Goal: Information Seeking & Learning: Find specific fact

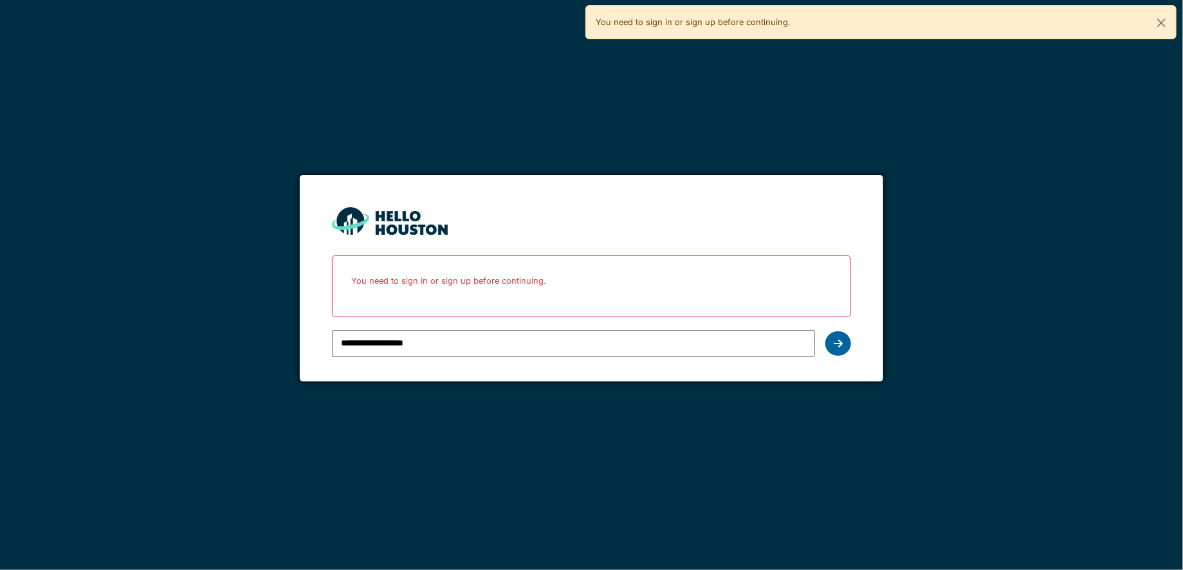
click at [834, 346] on icon at bounding box center [838, 343] width 9 height 10
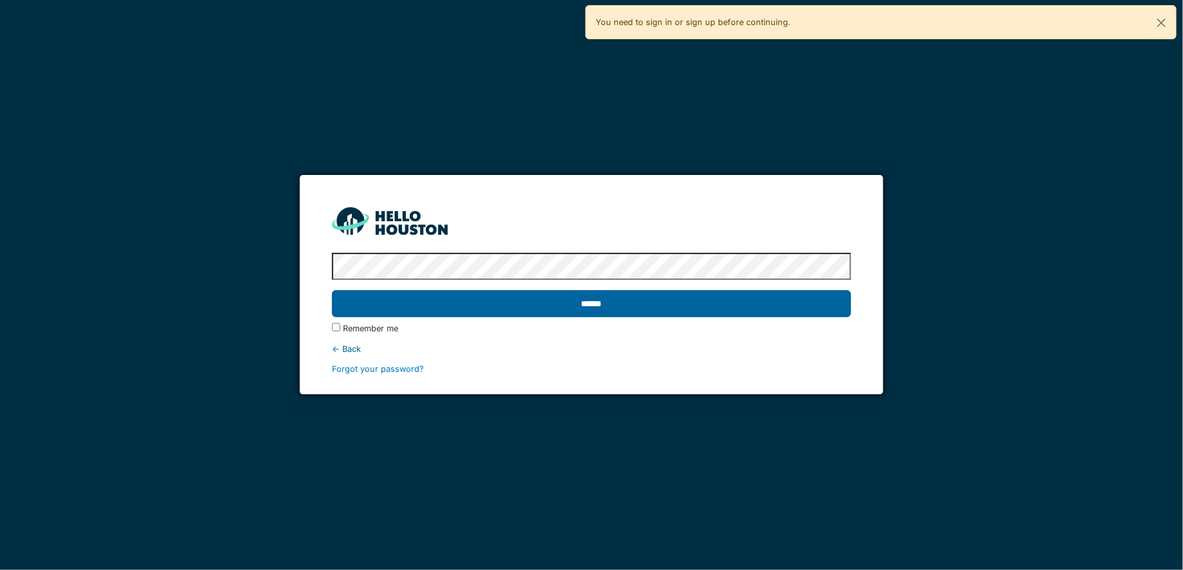
click at [464, 310] on input "******" at bounding box center [591, 303] width 519 height 27
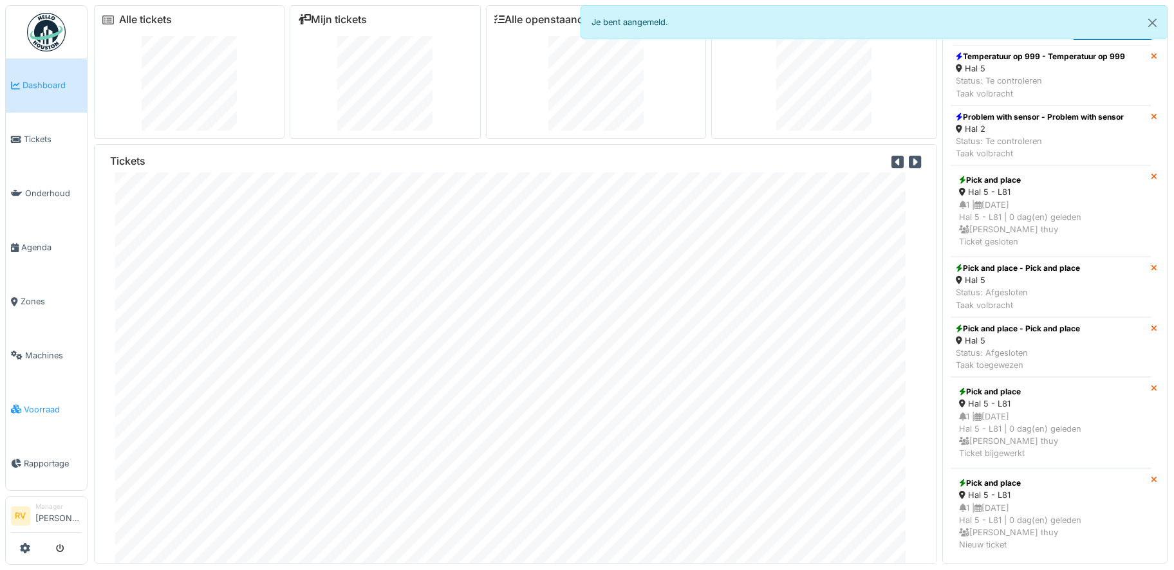
click at [38, 390] on link "Voorraad" at bounding box center [46, 409] width 81 height 54
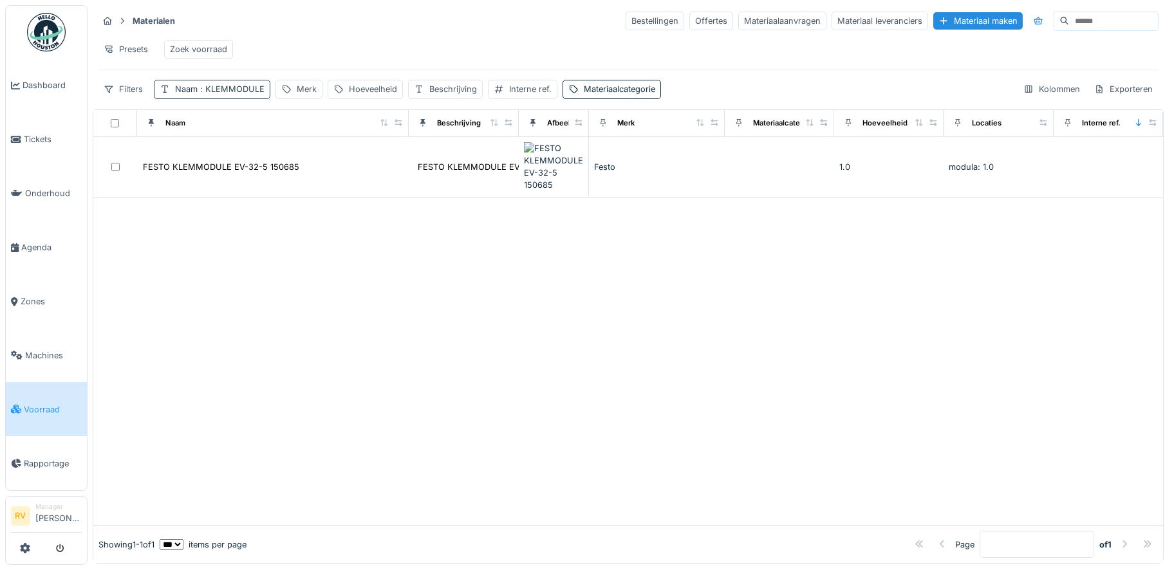
click at [244, 94] on span ": KLEMMODULE" at bounding box center [231, 89] width 67 height 10
click at [278, 158] on icon at bounding box center [275, 161] width 6 height 6
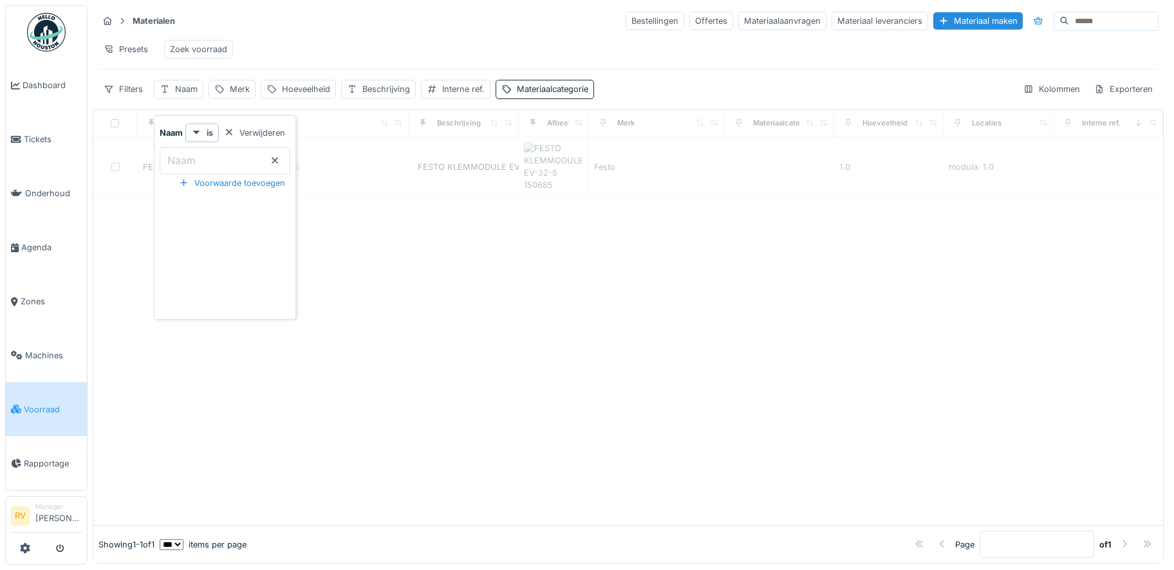
click at [225, 162] on input "Naam" at bounding box center [225, 160] width 131 height 27
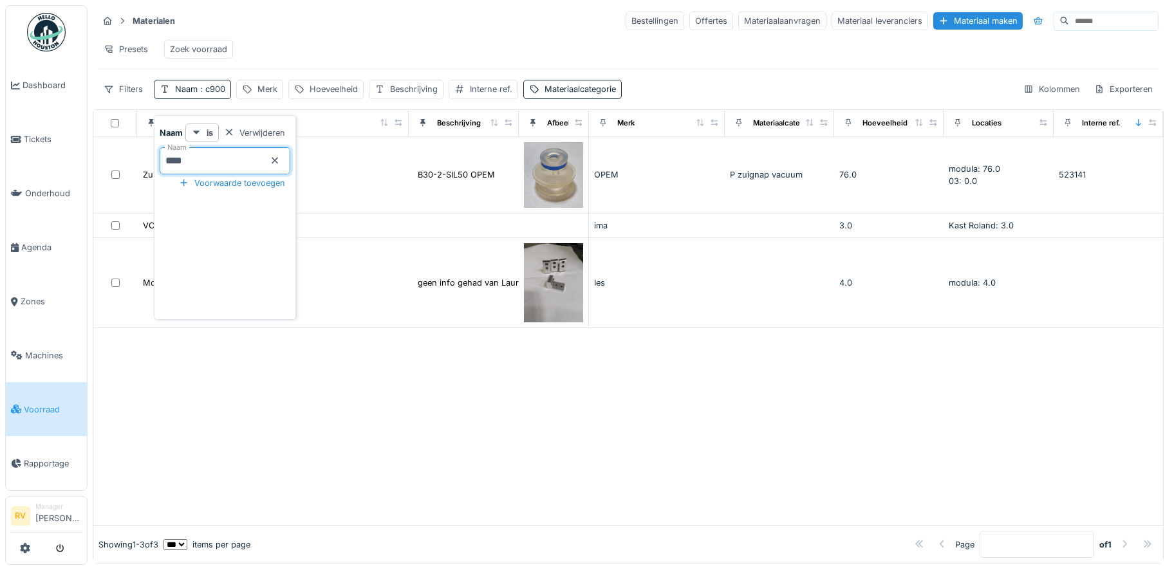
type input "****"
click at [280, 160] on icon at bounding box center [275, 160] width 10 height 8
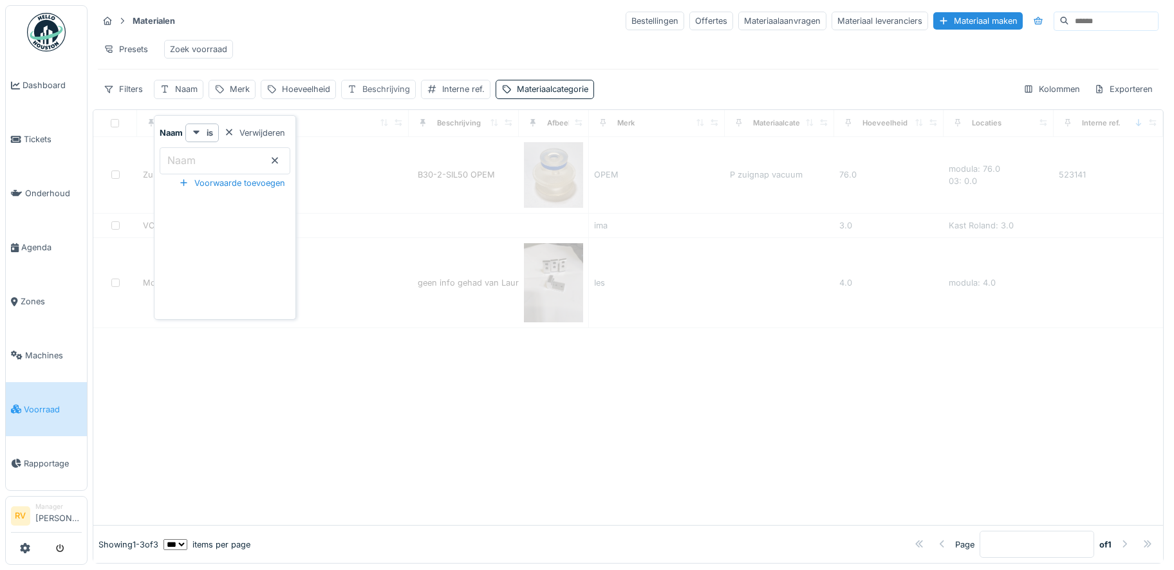
click at [397, 95] on div "Beschrijving" at bounding box center [386, 89] width 48 height 12
click at [410, 158] on label "Beschrijving" at bounding box center [384, 160] width 64 height 15
click at [410, 158] on input "Beschrijving" at bounding box center [425, 160] width 157 height 27
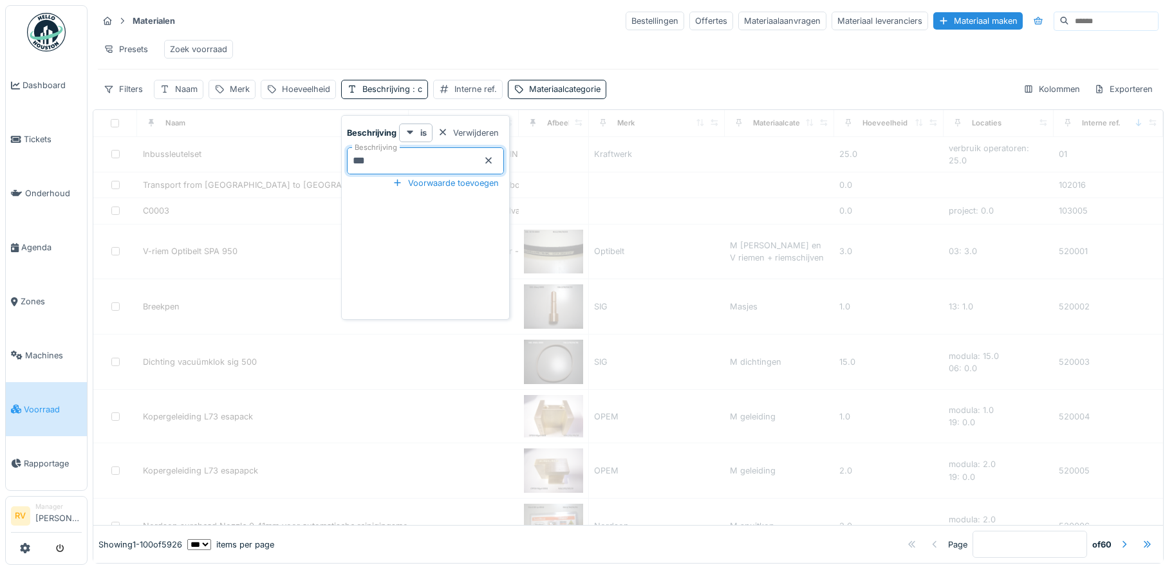
type input "****"
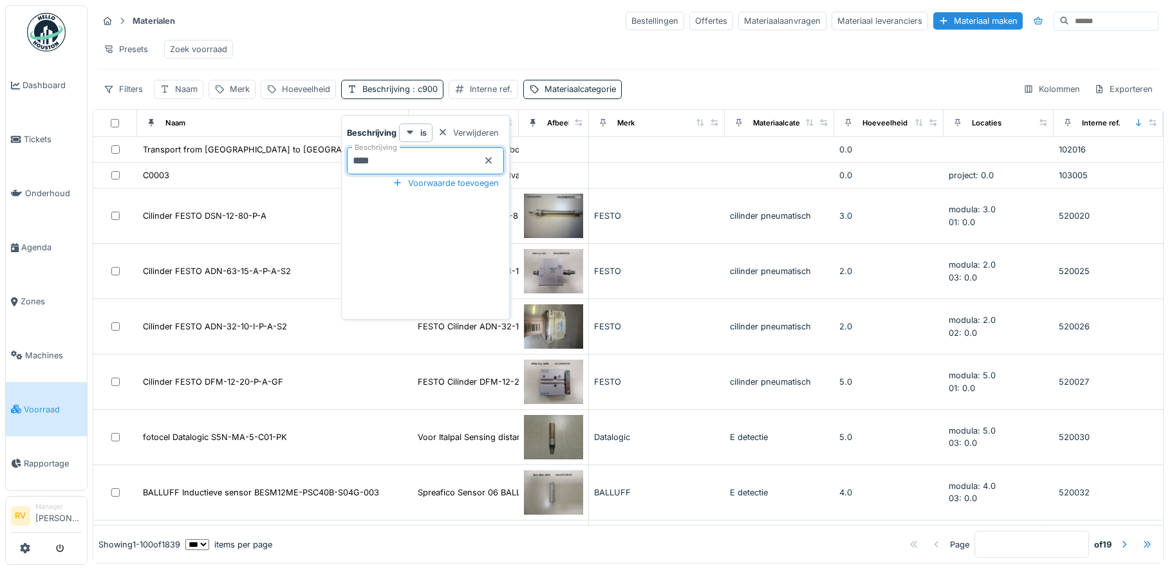
click at [393, 367] on td "Cilinder FESTO DFM-12-20-P-A-GF" at bounding box center [273, 382] width 272 height 55
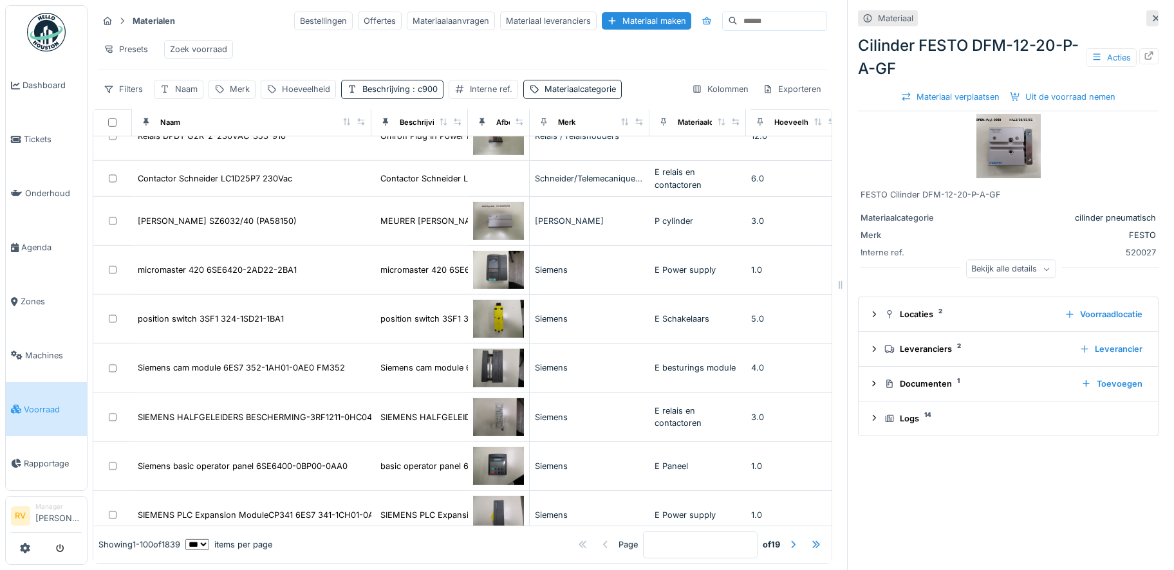
scroll to position [4290, 0]
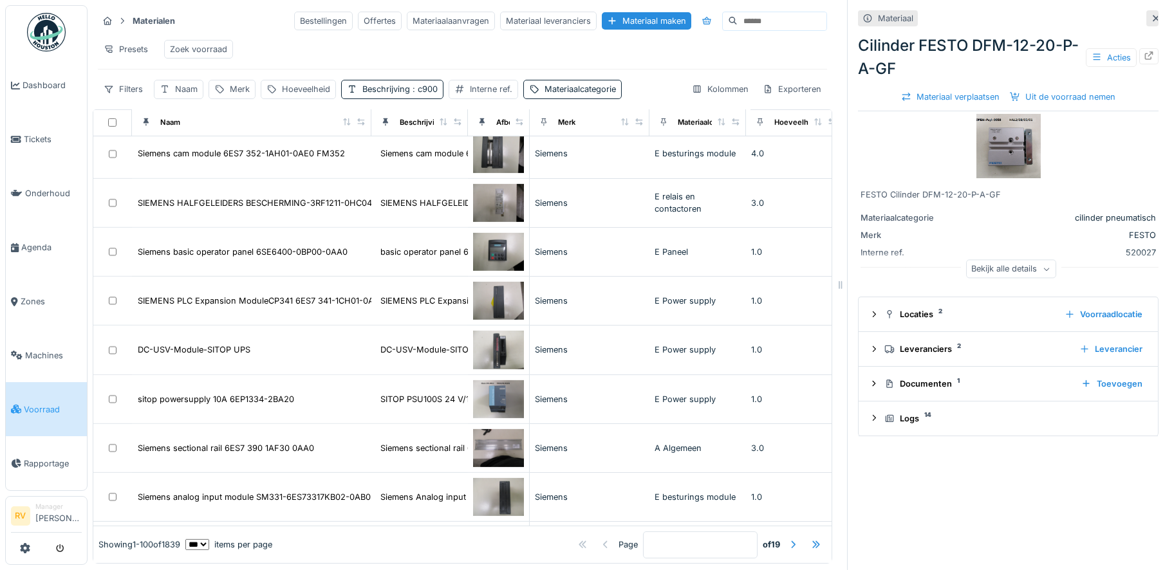
click at [1153, 17] on icon at bounding box center [1156, 18] width 6 height 6
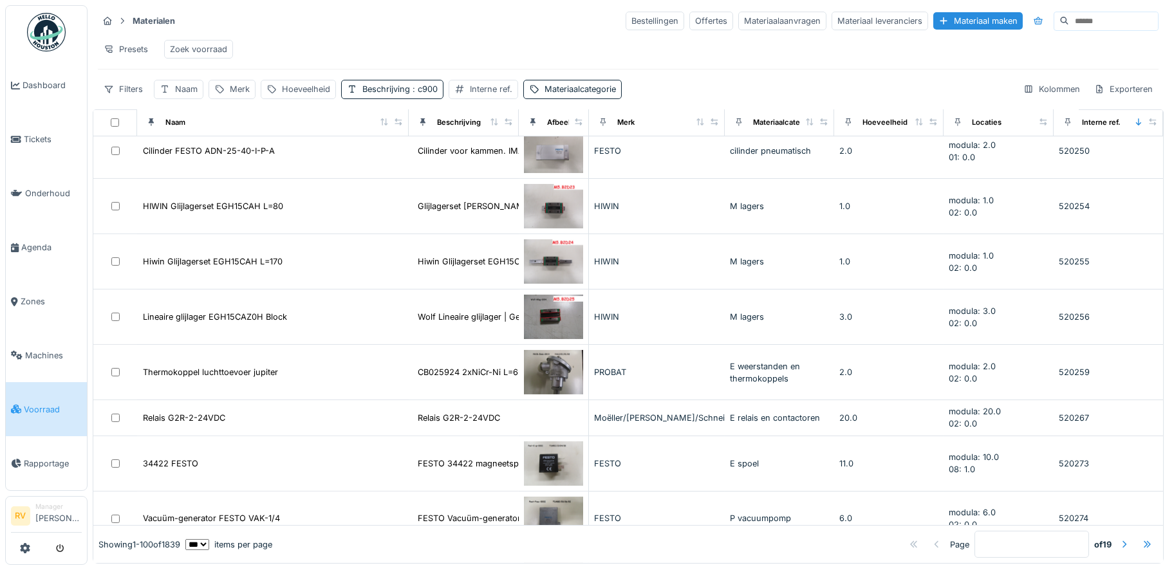
scroll to position [1931, 0]
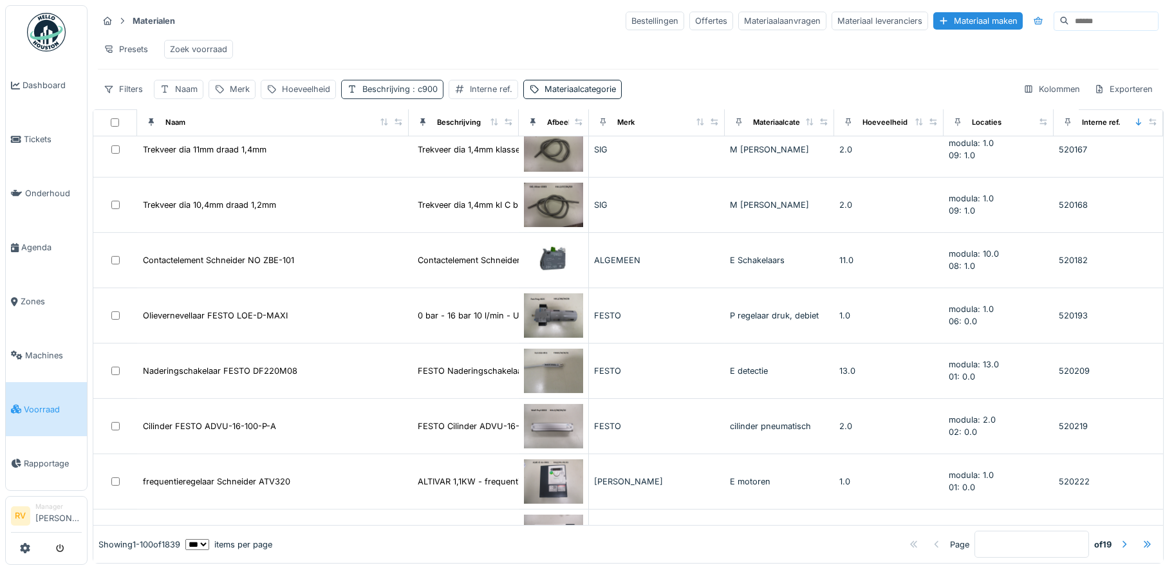
click at [426, 94] on span ": c900" at bounding box center [424, 89] width 28 height 10
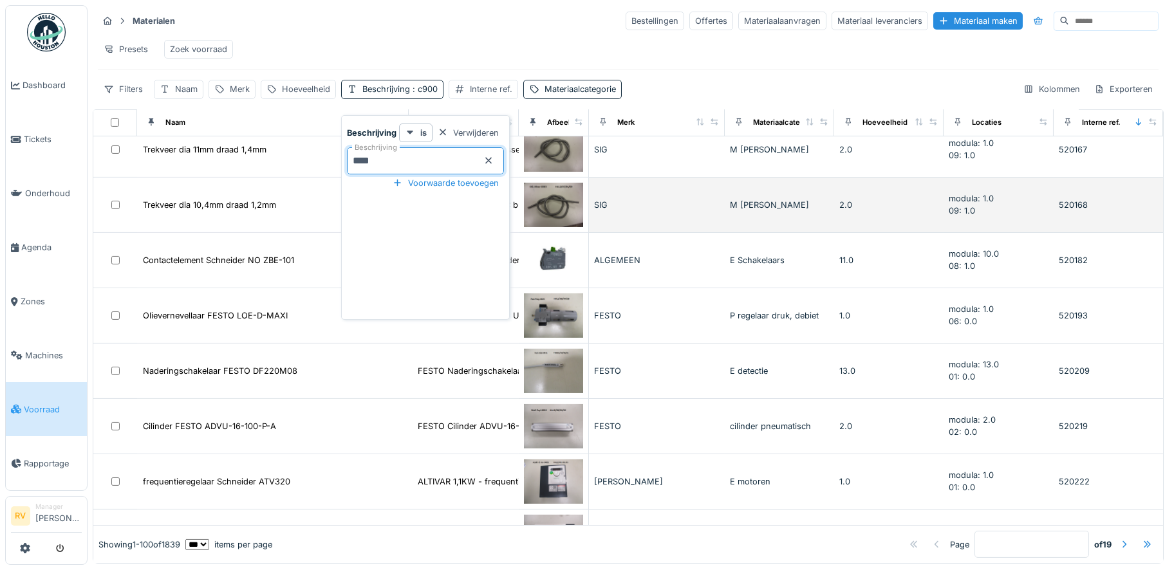
drag, startPoint x: 388, startPoint y: 159, endPoint x: 340, endPoint y: 159, distance: 48.3
click at [340, 159] on body "Dashboard Tickets Onderhoud [GEOGRAPHIC_DATA] Zones Machines Voorraad Rapportag…" at bounding box center [587, 285] width 1174 height 570
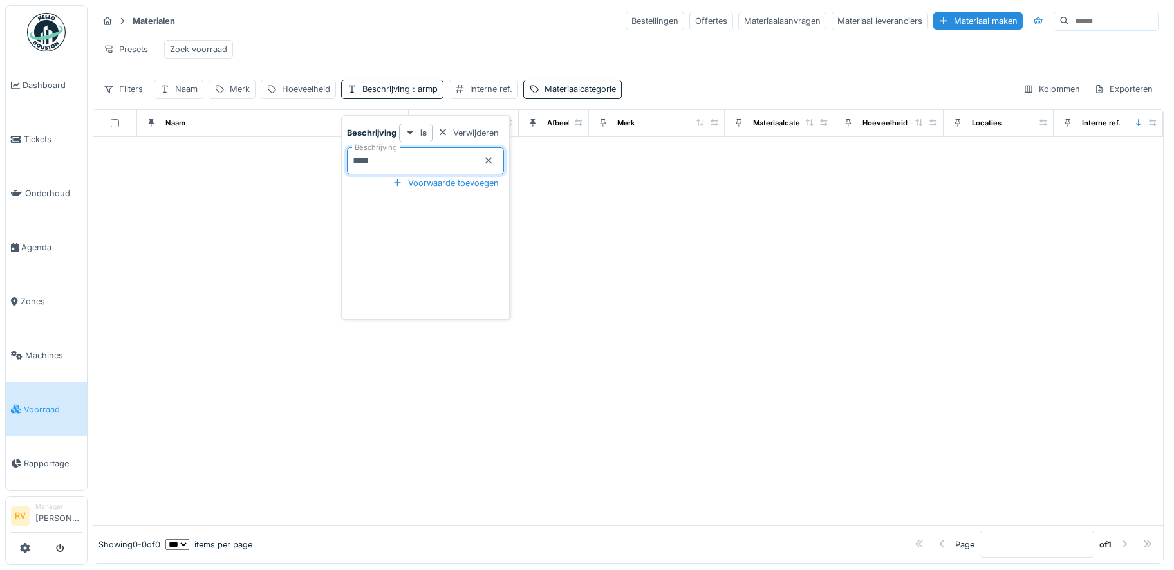
scroll to position [0, 0]
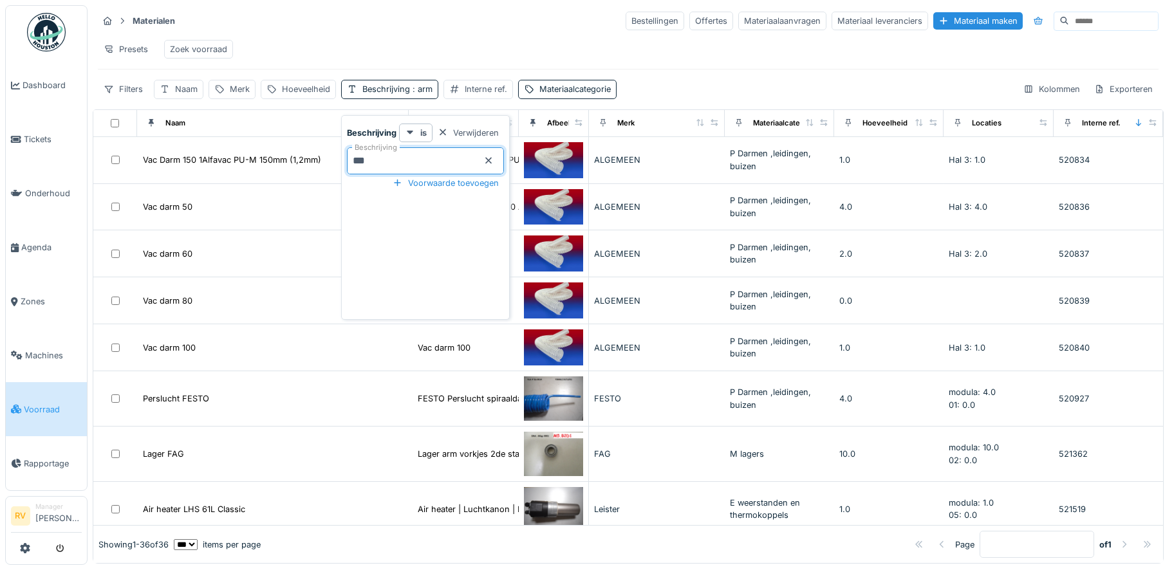
drag, startPoint x: 390, startPoint y: 156, endPoint x: 347, endPoint y: 189, distance: 54.1
click at [348, 161] on input "***" at bounding box center [425, 160] width 157 height 27
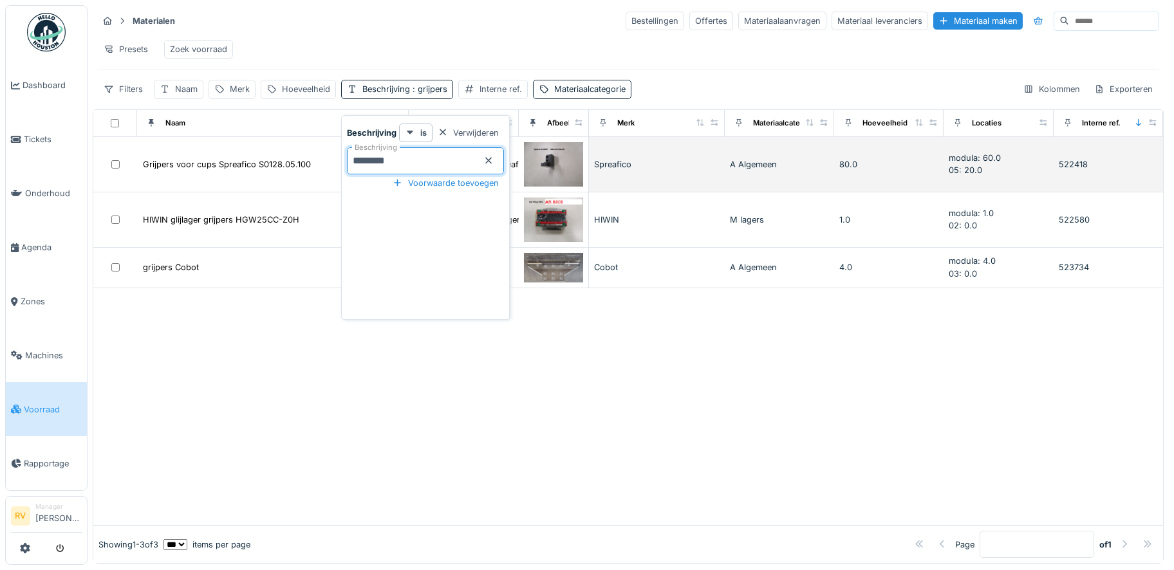
drag, startPoint x: 394, startPoint y: 160, endPoint x: 329, endPoint y: 161, distance: 65.0
click at [329, 161] on body "Dashboard Tickets Onderhoud [GEOGRAPHIC_DATA] Zones Machines Voorraad Rapportag…" at bounding box center [587, 285] width 1174 height 570
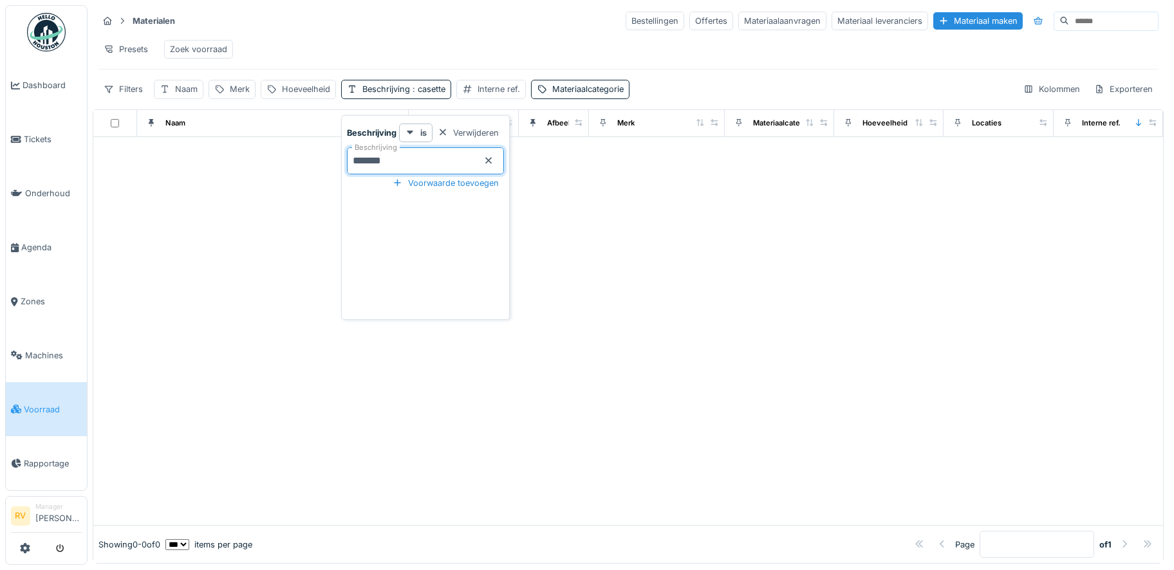
click at [367, 163] on input "*******" at bounding box center [425, 160] width 157 height 27
type input "********"
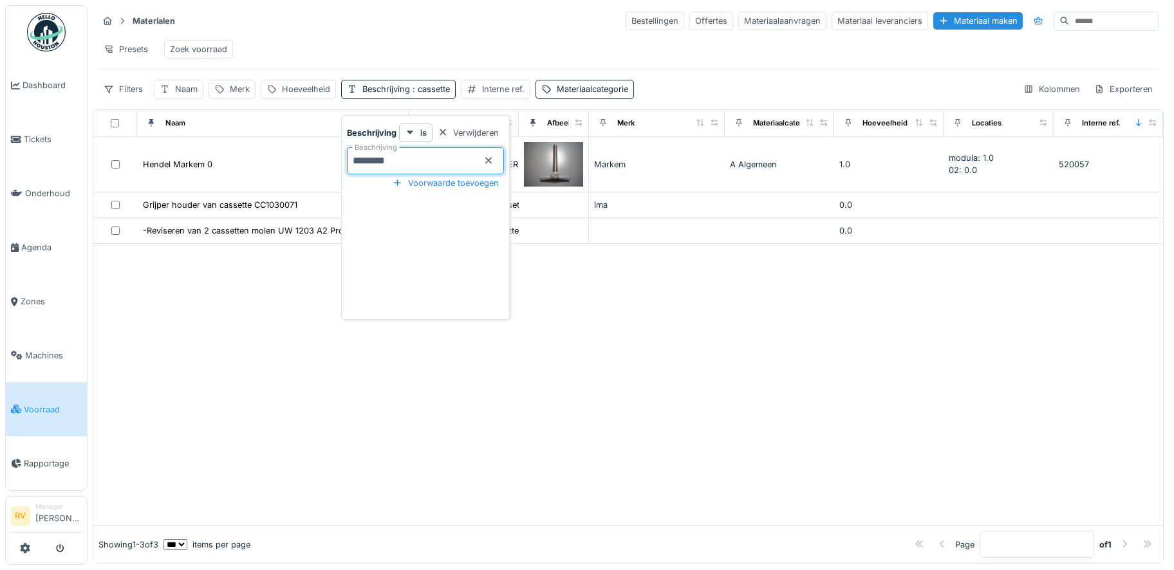
click at [519, 371] on div at bounding box center [628, 384] width 1070 height 281
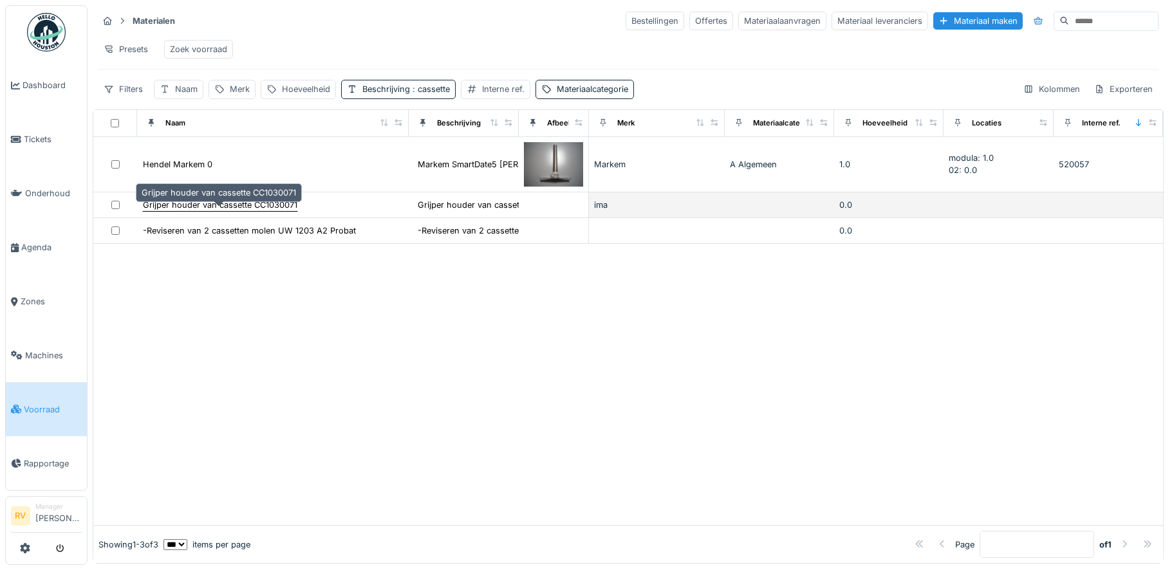
click at [228, 211] on div "Grijper houder van cassette CC1030071" at bounding box center [220, 205] width 154 height 12
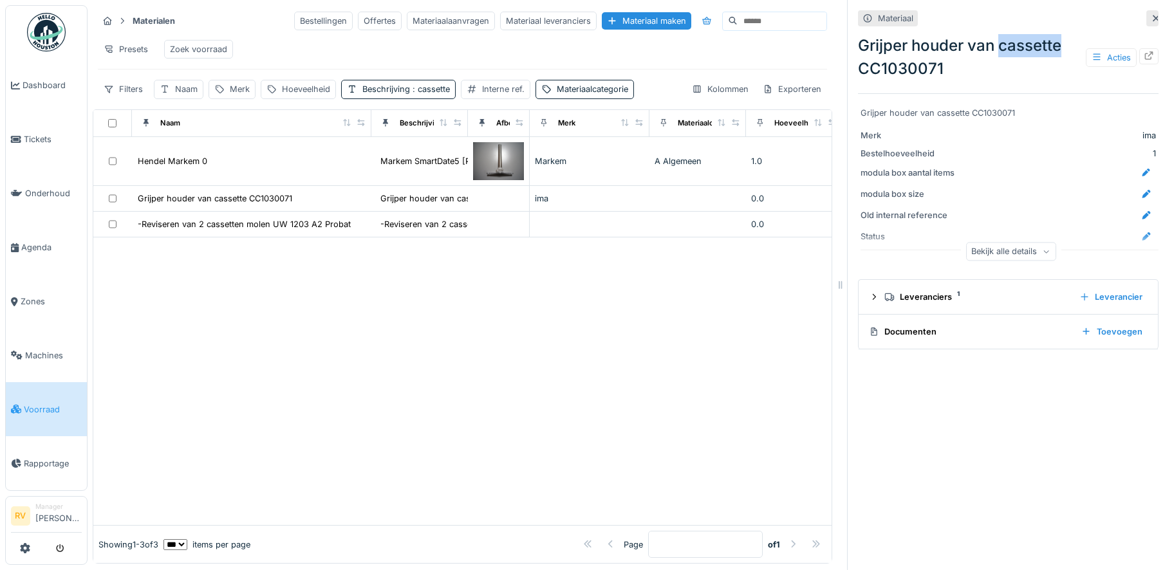
drag, startPoint x: 1053, startPoint y: 45, endPoint x: 991, endPoint y: 54, distance: 62.4
click at [991, 54] on div "Grijper houder van cassette CC1030071 Acties" at bounding box center [1008, 57] width 301 height 46
copy div "cassette"
click at [404, 95] on div "Beschrijving : cassette" at bounding box center [406, 89] width 88 height 12
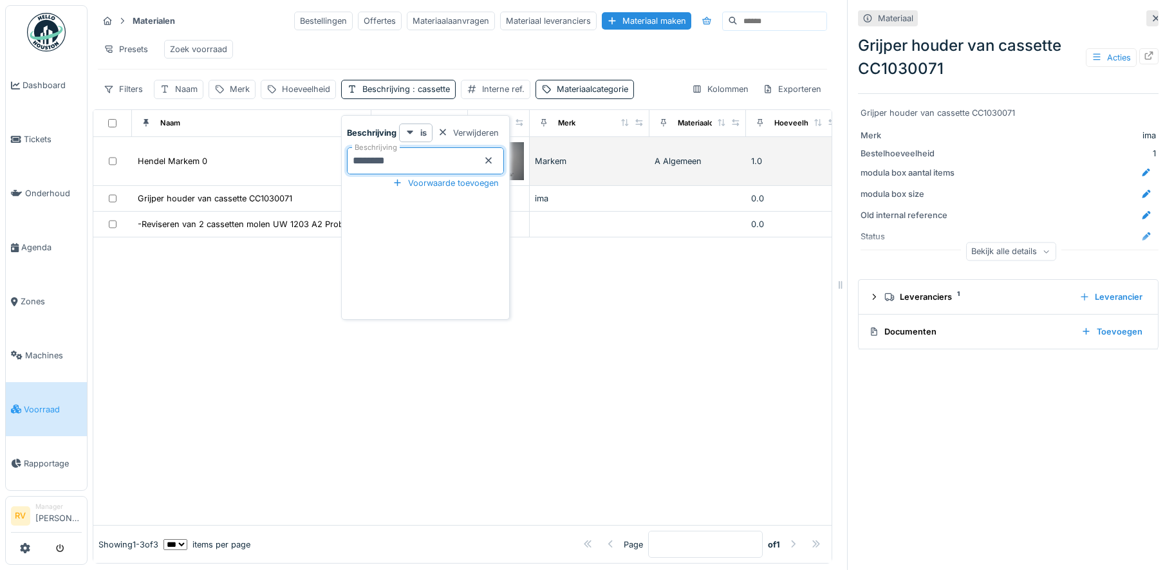
drag, startPoint x: 400, startPoint y: 162, endPoint x: 320, endPoint y: 163, distance: 79.2
click at [320, 163] on body "Dashboard Tickets Onderhoud [GEOGRAPHIC_DATA] Zones Machines Voorraad Rapportag…" at bounding box center [587, 285] width 1174 height 570
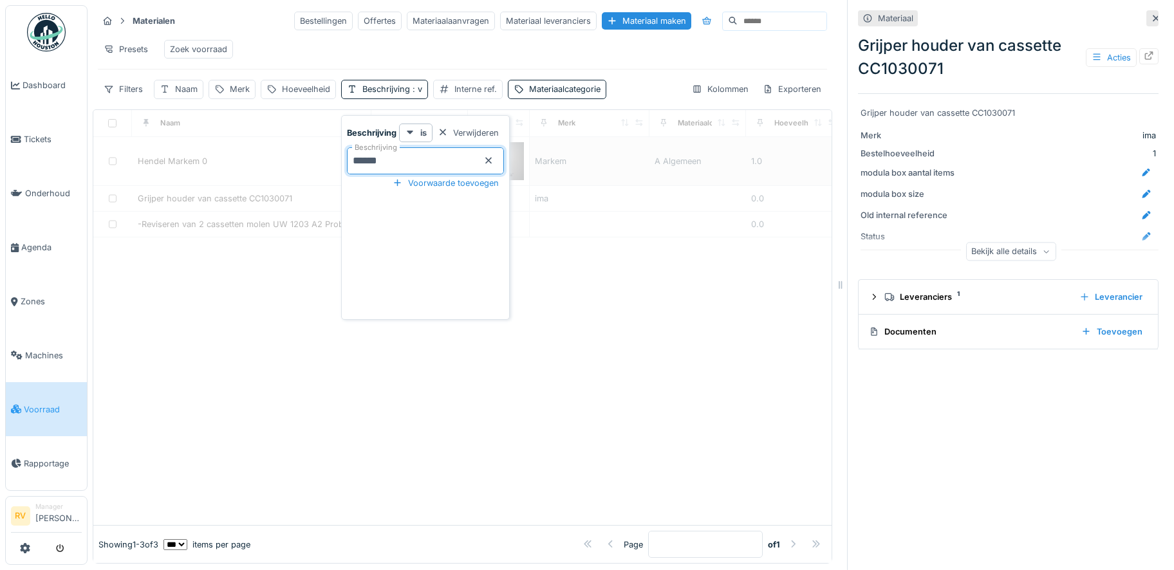
type input "******"
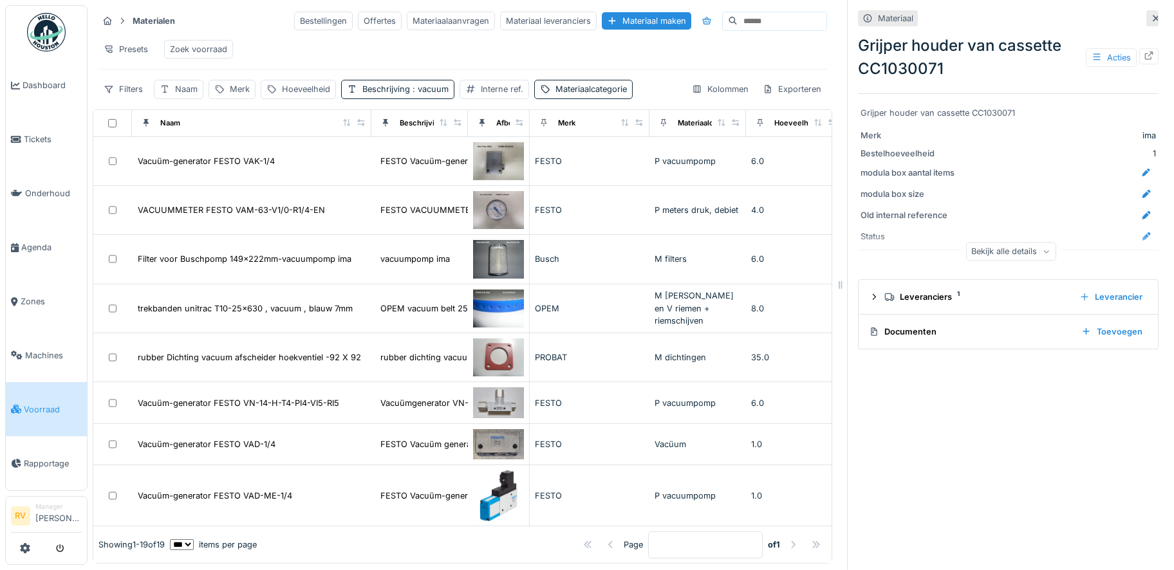
click at [497, 60] on div "Presets Zoek voorraad" at bounding box center [462, 49] width 729 height 29
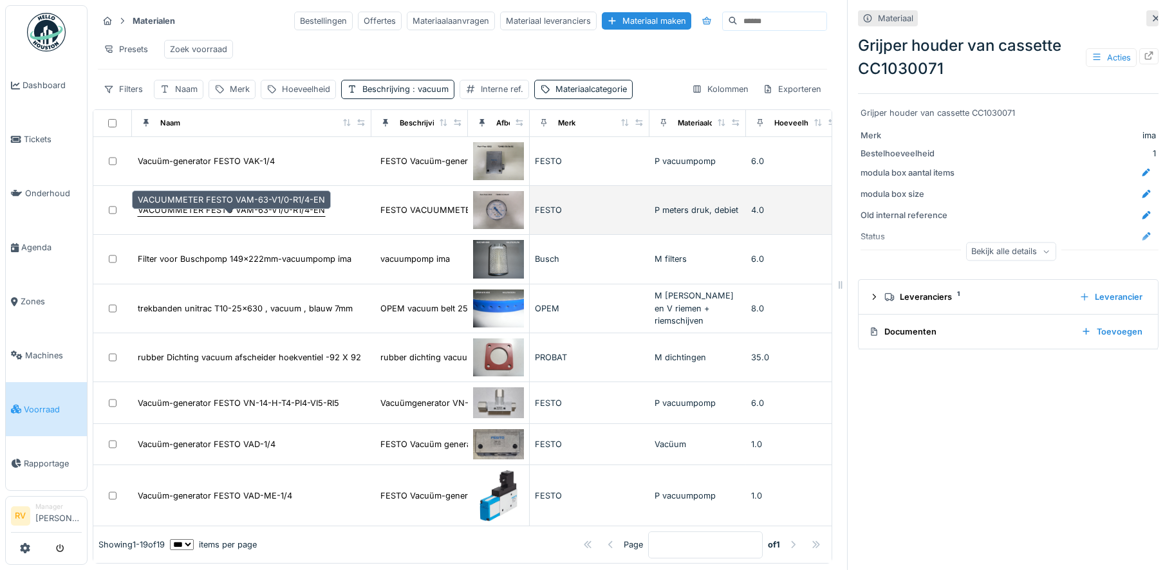
click at [301, 216] on div "VACUUMMETER FESTO VAM-63-V1/0-R1/4-EN" at bounding box center [231, 210] width 187 height 12
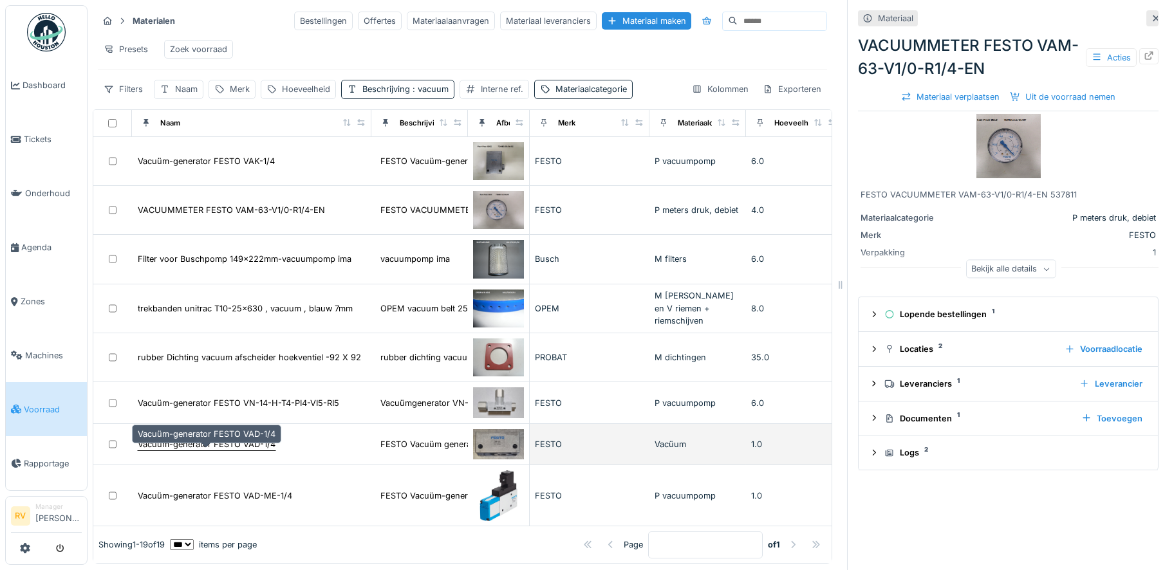
click at [207, 450] on div "Vacuüm-generator FESTO VAD-1/4" at bounding box center [207, 444] width 138 height 12
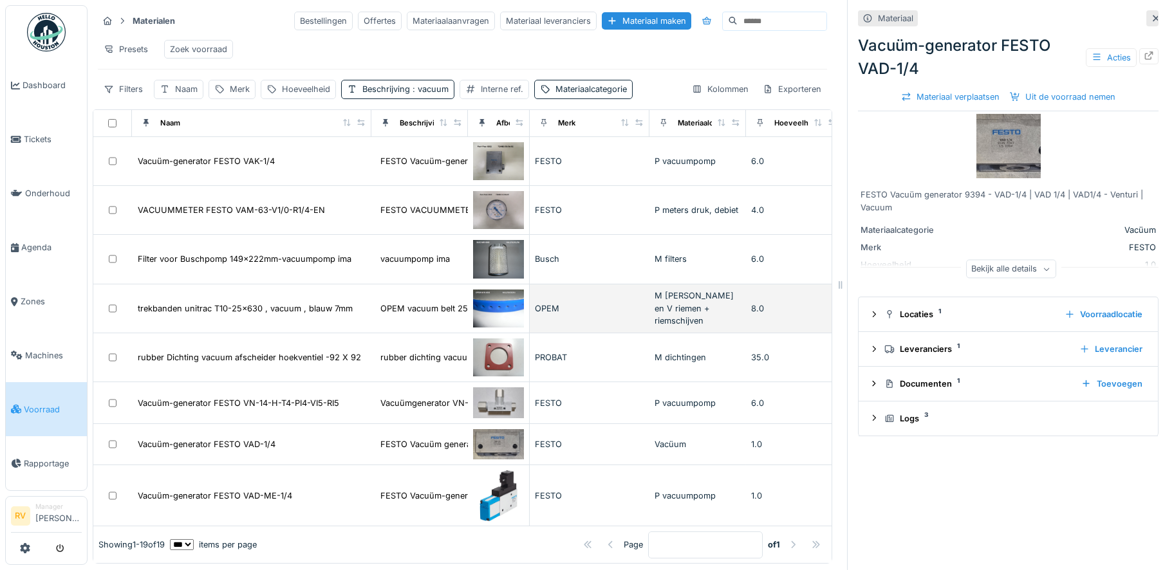
scroll to position [214, 0]
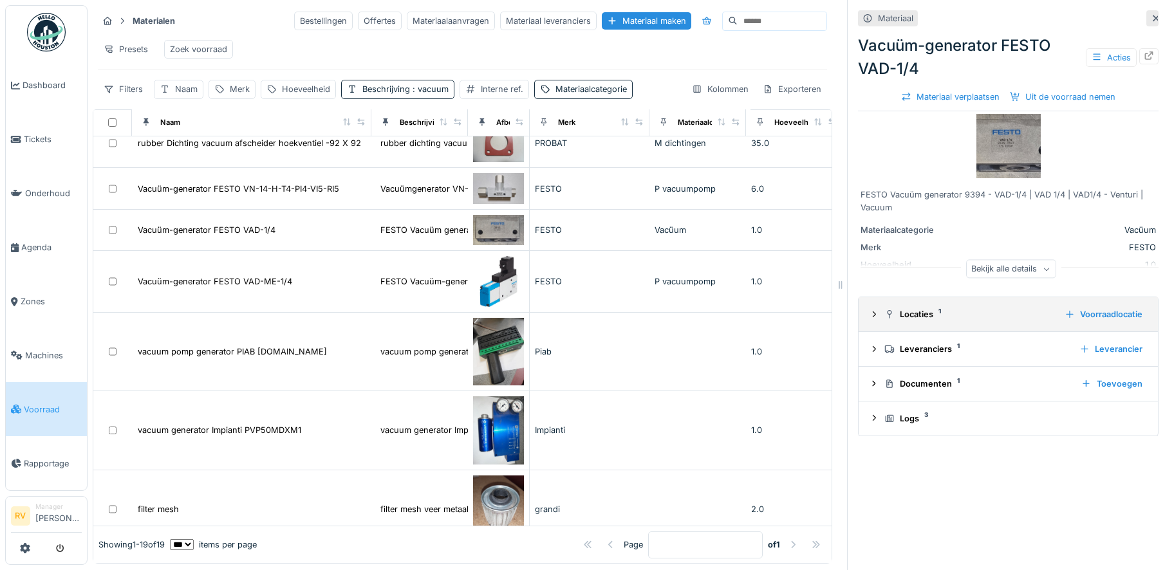
click at [909, 319] on div "Locaties 1" at bounding box center [969, 314] width 170 height 12
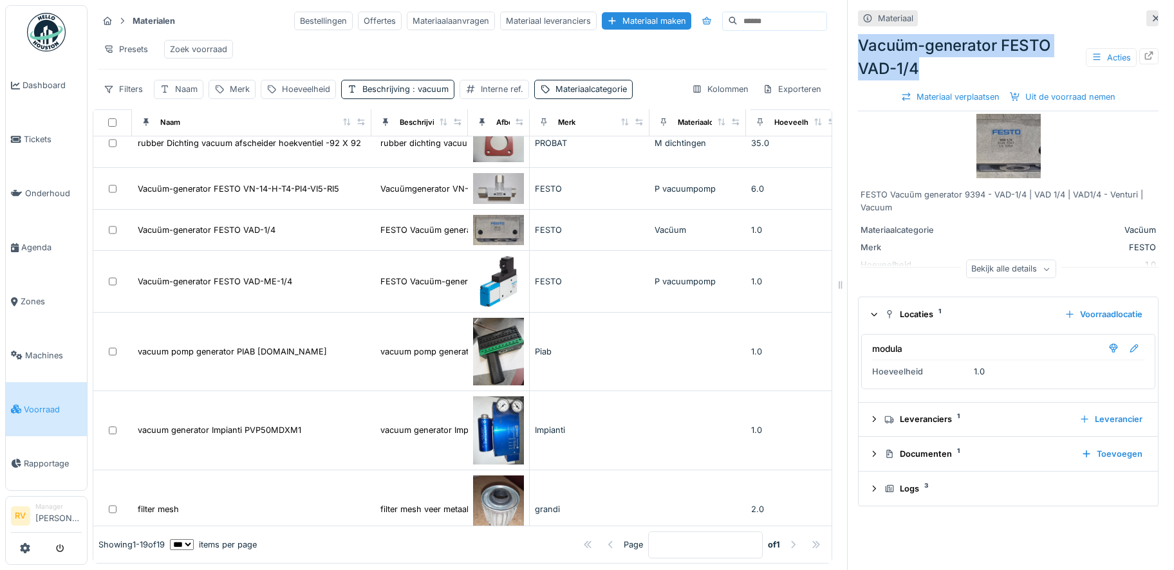
drag, startPoint x: 912, startPoint y: 68, endPoint x: 849, endPoint y: 48, distance: 66.0
click at [858, 48] on div "Vacuüm-generator FESTO VAD-1/4 Acties" at bounding box center [1008, 57] width 301 height 46
drag, startPoint x: 849, startPoint y: 48, endPoint x: 1008, endPoint y: 46, distance: 159.6
copy div "Vacuüm-generator FESTO VAD-1/4"
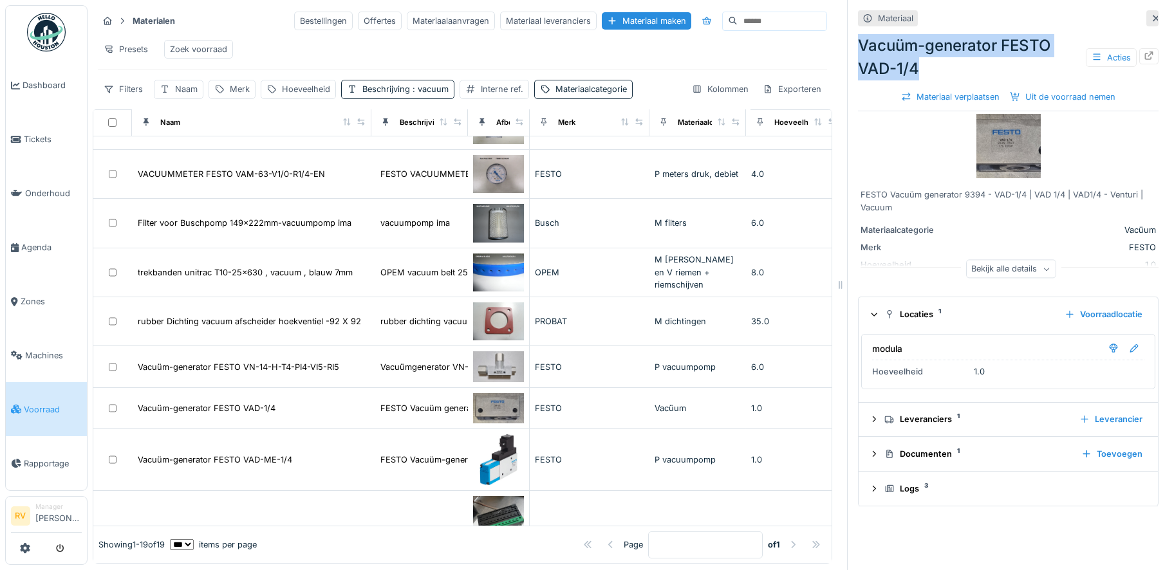
scroll to position [0, 0]
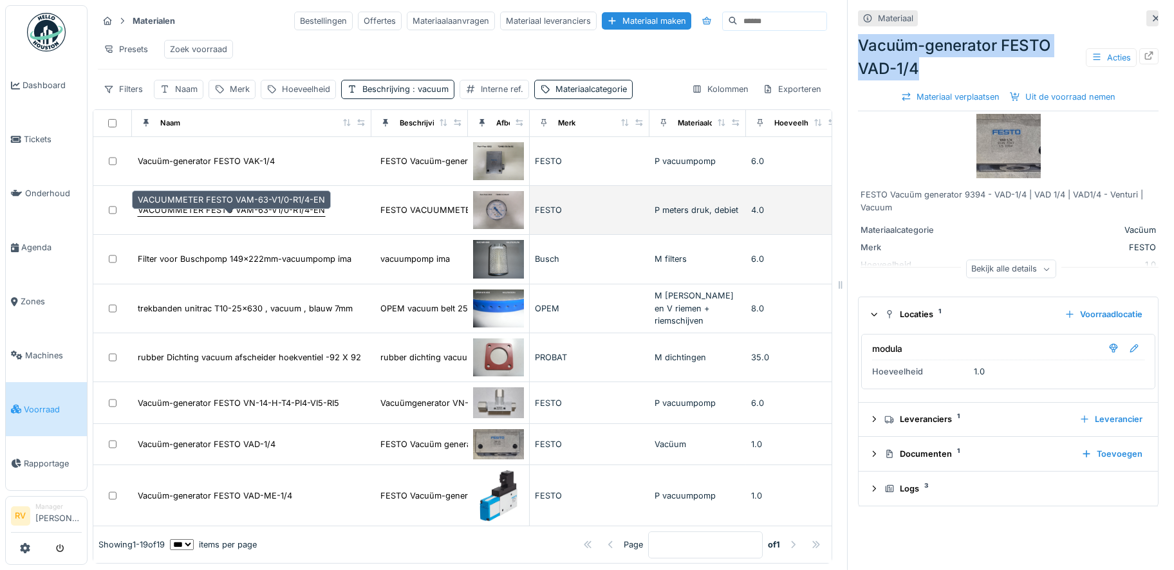
click at [265, 214] on div "VACUUMMETER FESTO VAM-63-V1/0-R1/4-EN" at bounding box center [231, 210] width 187 height 12
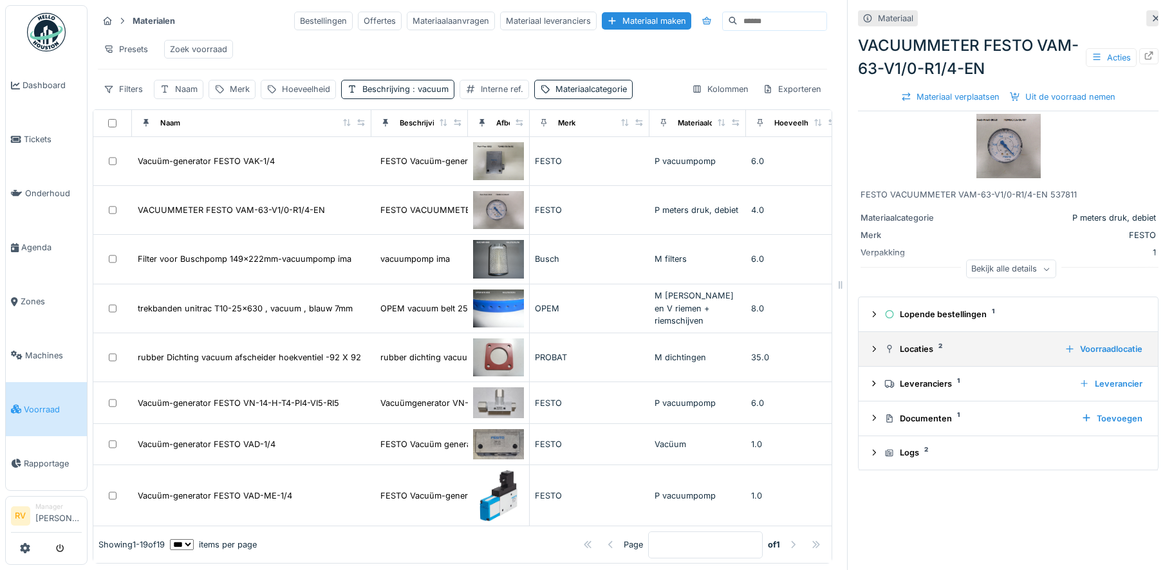
click at [905, 343] on div "Locaties 2" at bounding box center [969, 349] width 170 height 12
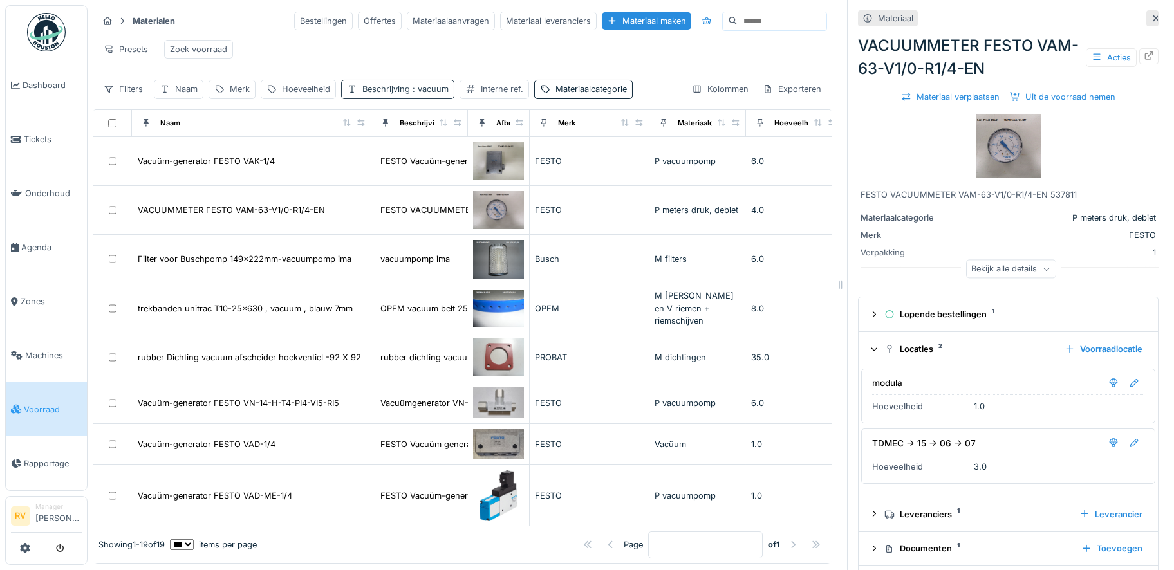
click at [423, 92] on span ": vacuum" at bounding box center [429, 89] width 39 height 10
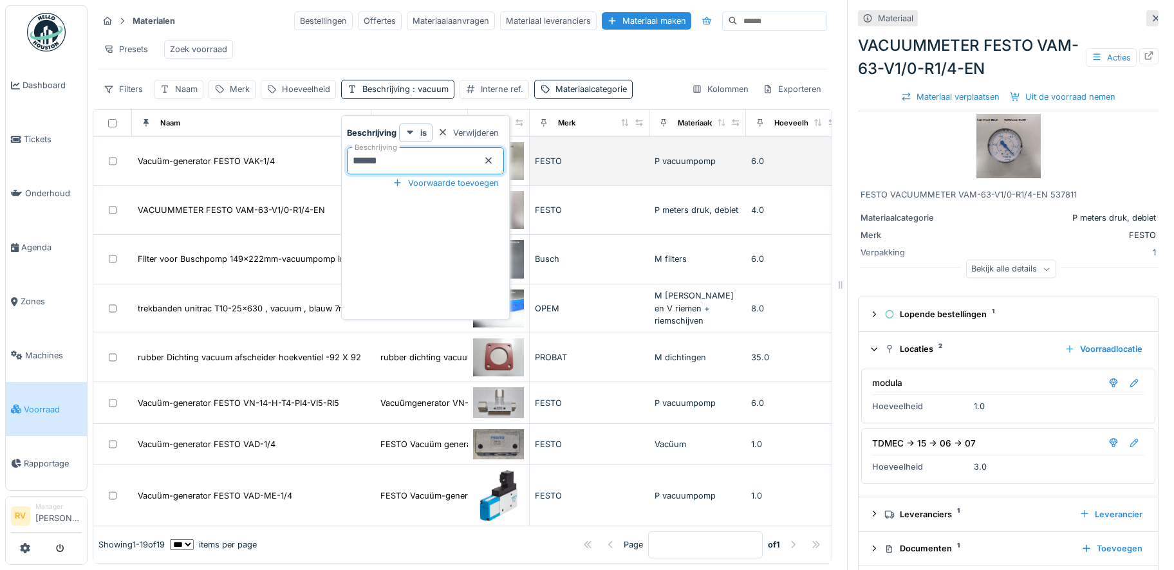
drag, startPoint x: 400, startPoint y: 148, endPoint x: 335, endPoint y: 145, distance: 65.1
click at [335, 145] on body "Dashboard Tickets Onderhoud [GEOGRAPHIC_DATA] Zones Machines Voorraad Rapportag…" at bounding box center [587, 285] width 1174 height 570
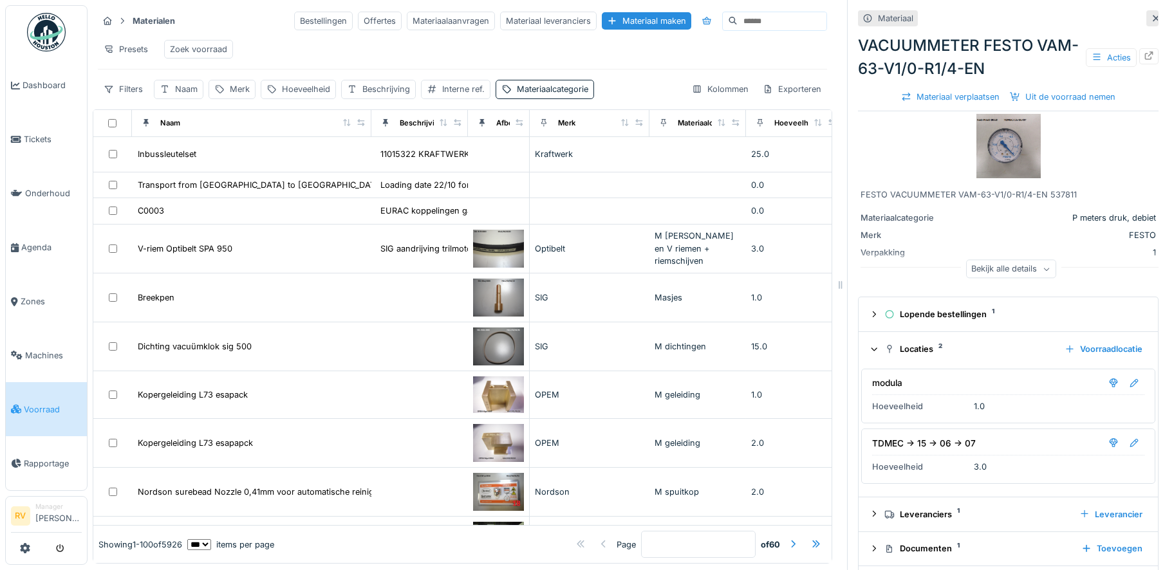
click at [1151, 14] on icon at bounding box center [1156, 18] width 10 height 8
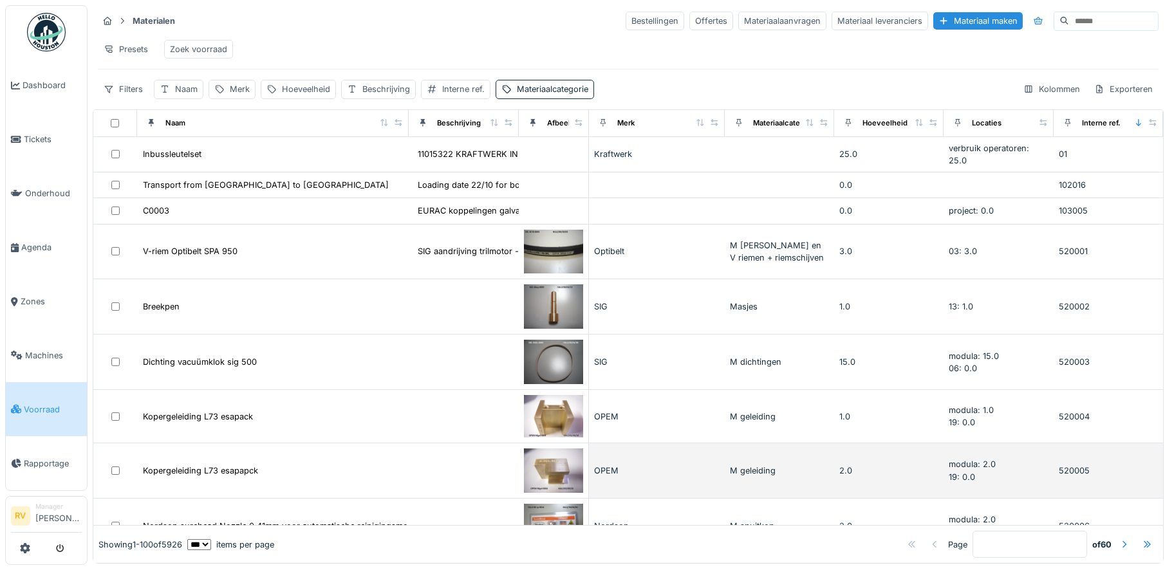
scroll to position [8, 0]
